Goal: Information Seeking & Learning: Learn about a topic

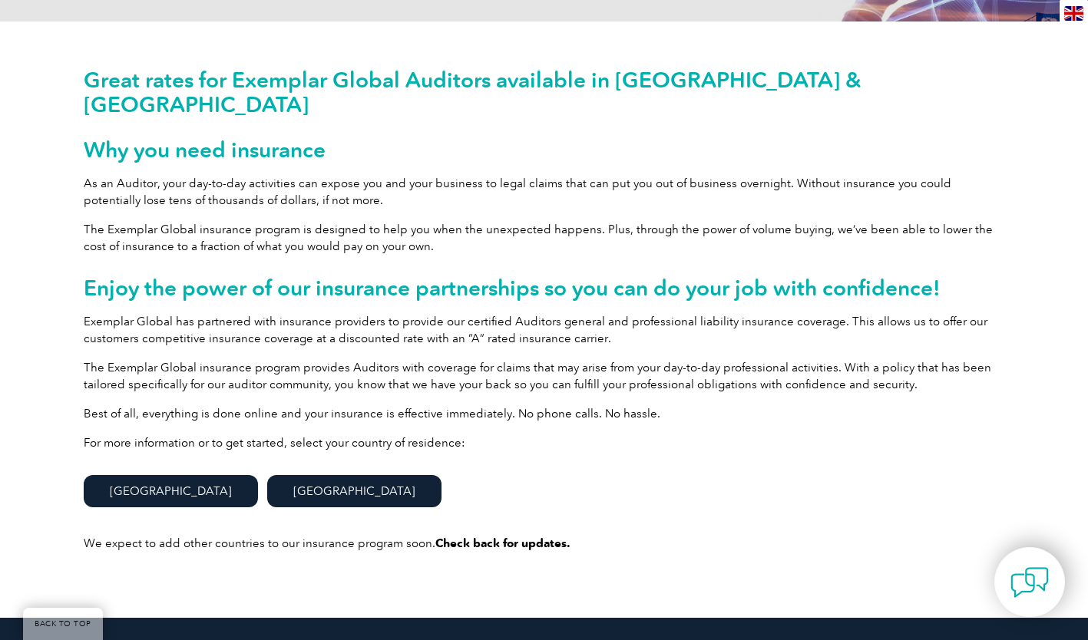
scroll to position [384, 0]
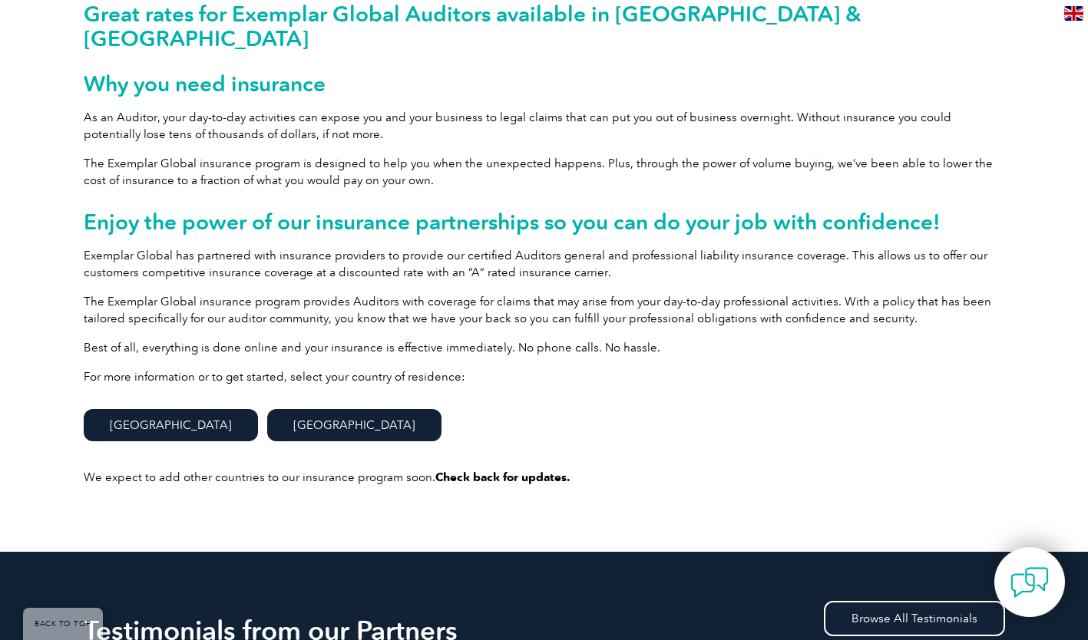
click at [268, 409] on link "United States" at bounding box center [354, 425] width 174 height 32
